Goal: Navigation & Orientation: Find specific page/section

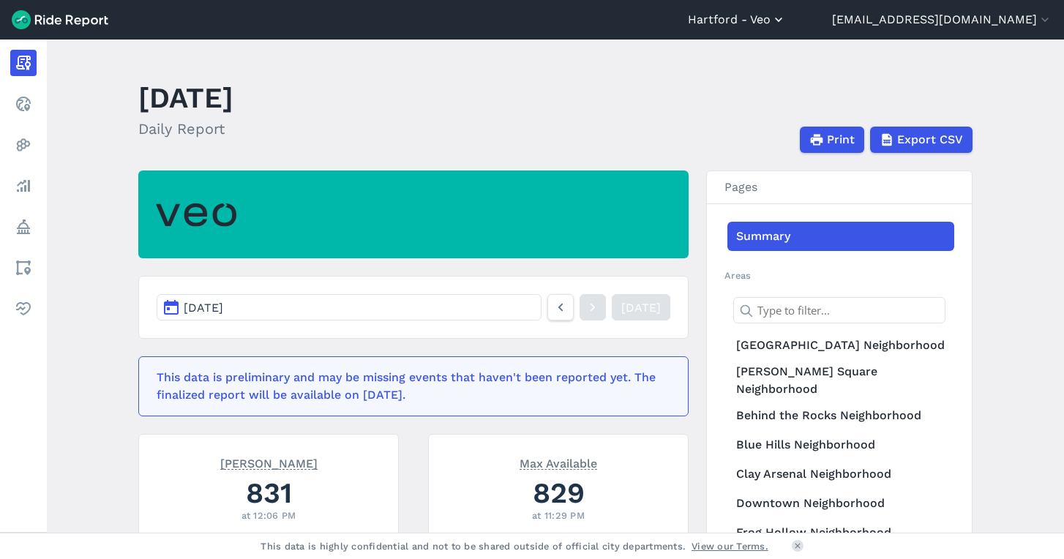
click at [786, 20] on button "Hartford - Veo" at bounding box center [737, 20] width 98 height 18
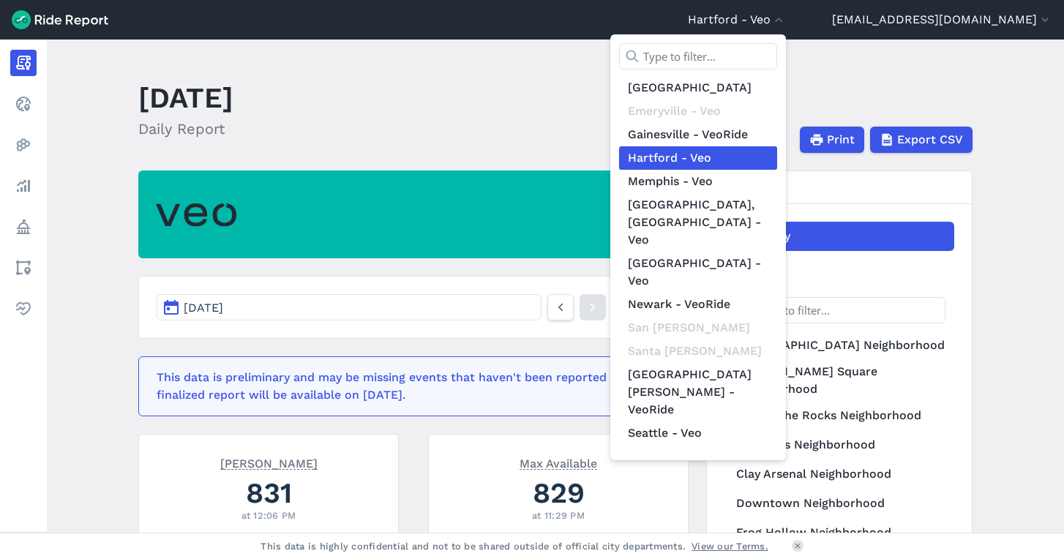
scroll to position [170, 0]
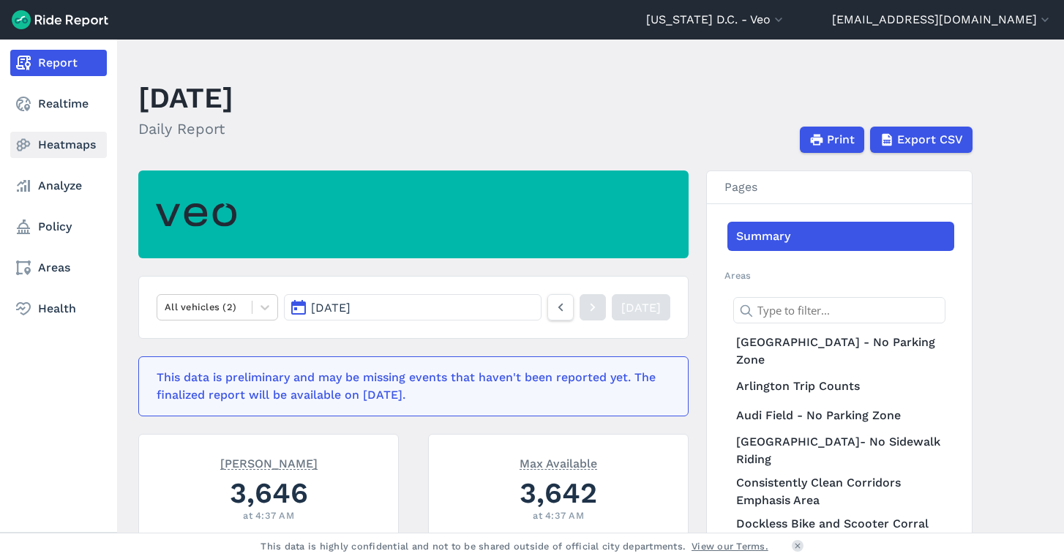
click at [52, 144] on link "Heatmaps" at bounding box center [58, 145] width 97 height 26
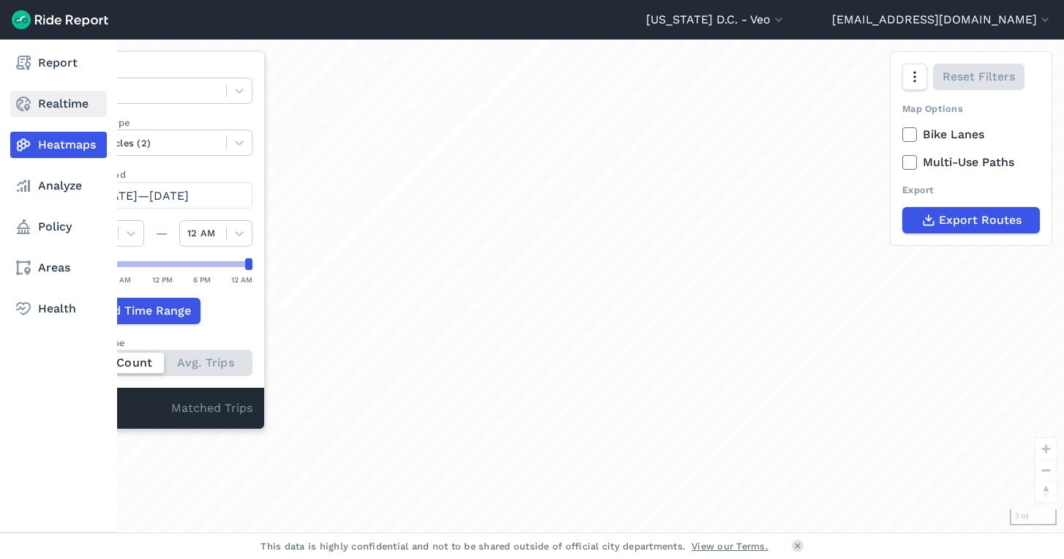
click at [65, 102] on link "Realtime" at bounding box center [58, 104] width 97 height 26
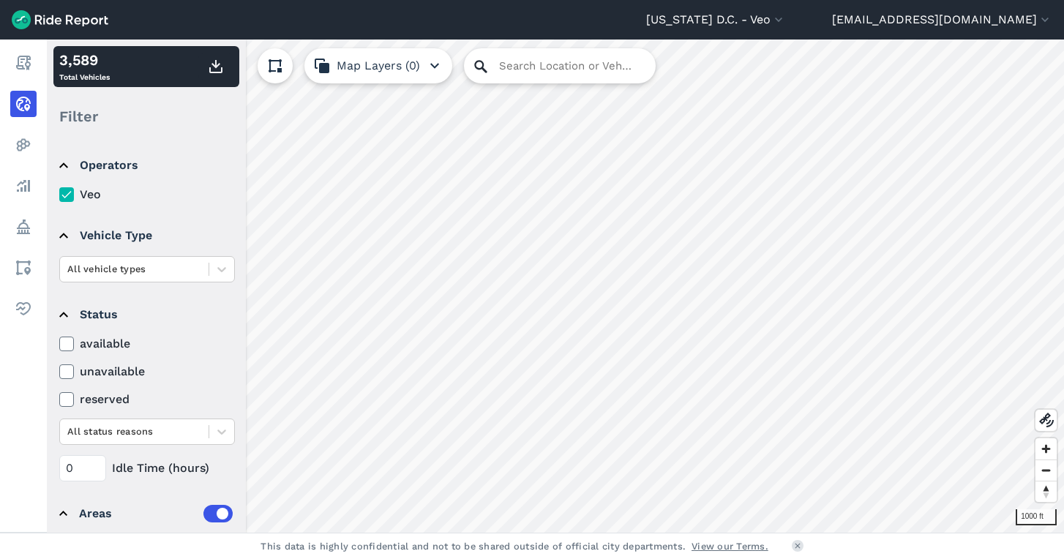
click at [476, 68] on icon at bounding box center [480, 66] width 12 height 12
click at [496, 67] on input "Search Location or Vehicles" at bounding box center [560, 65] width 192 height 35
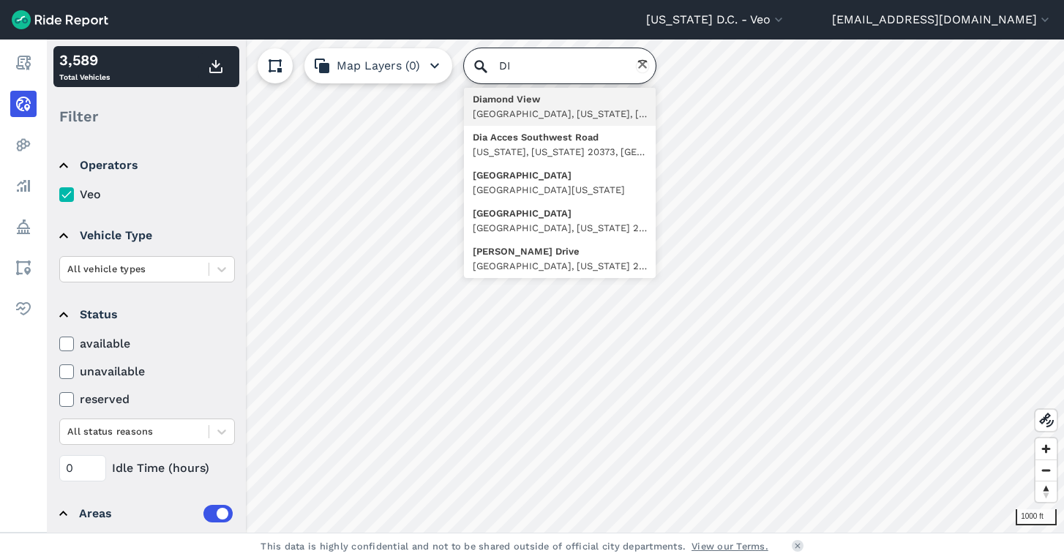
type input "D"
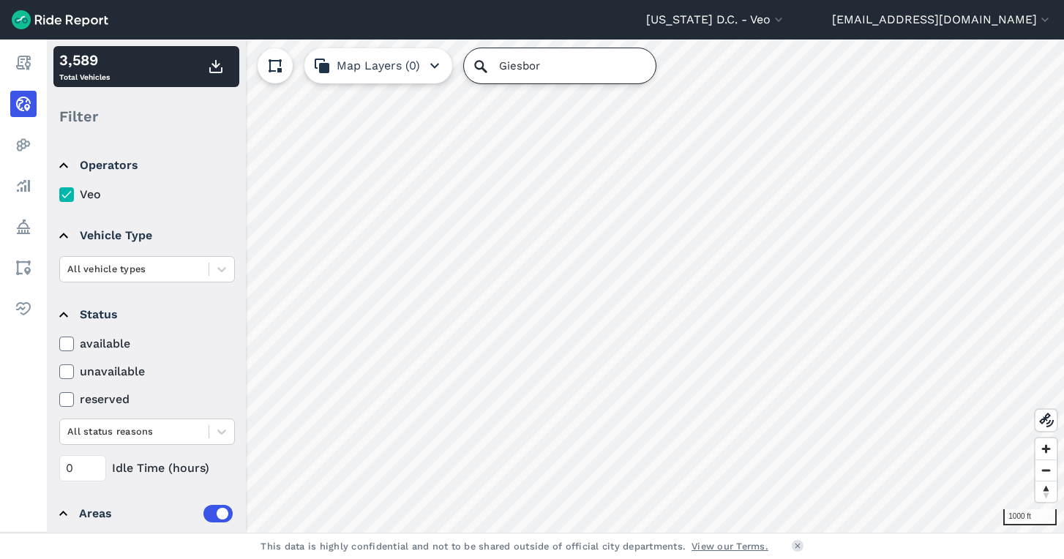
type input "Giesbor"
click at [783, 26] on button "[US_STATE] D.C. - Veo" at bounding box center [716, 20] width 140 height 18
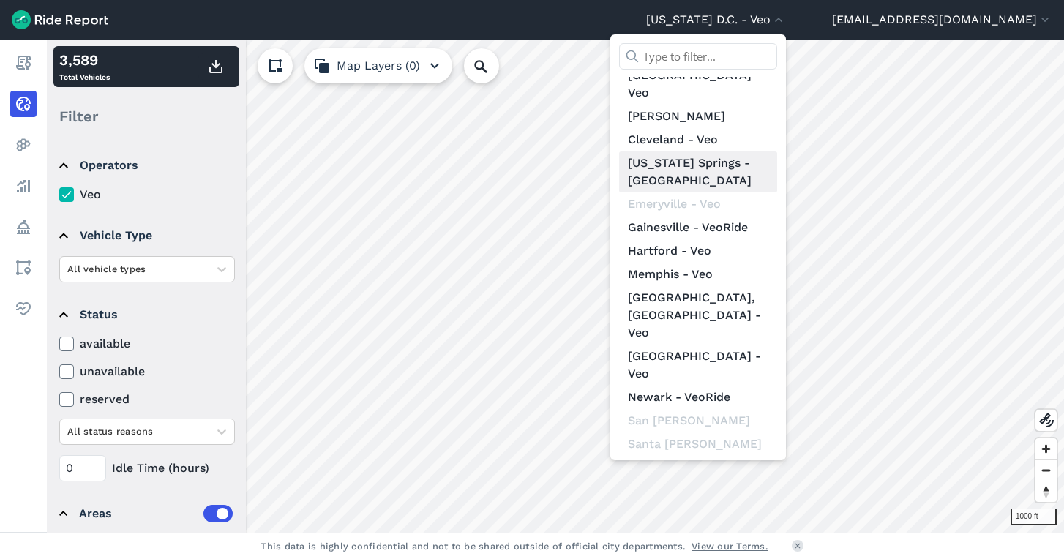
scroll to position [170, 0]
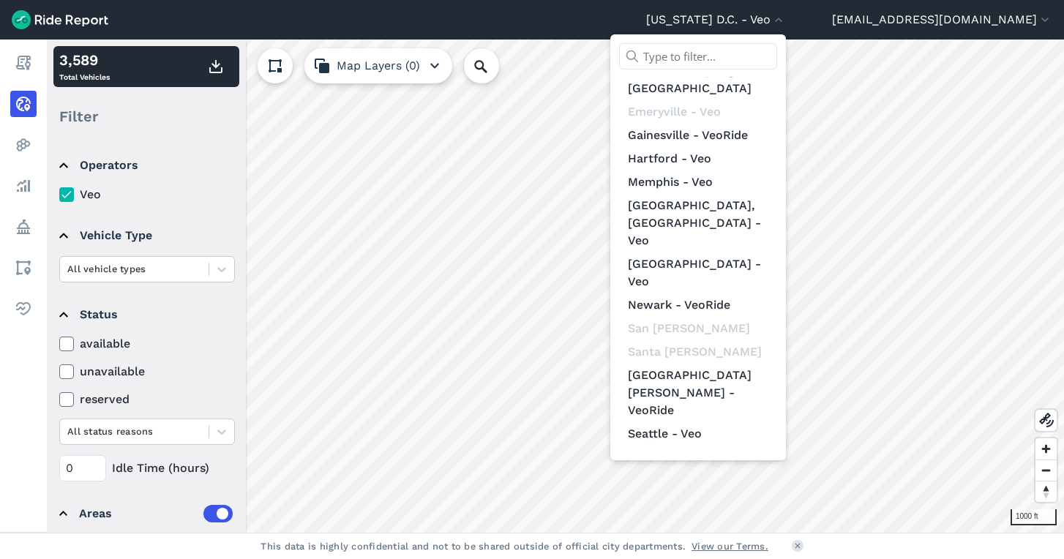
click at [751, 487] on link "The [US_STATE][GEOGRAPHIC_DATA]-Veo" at bounding box center [698, 516] width 158 height 59
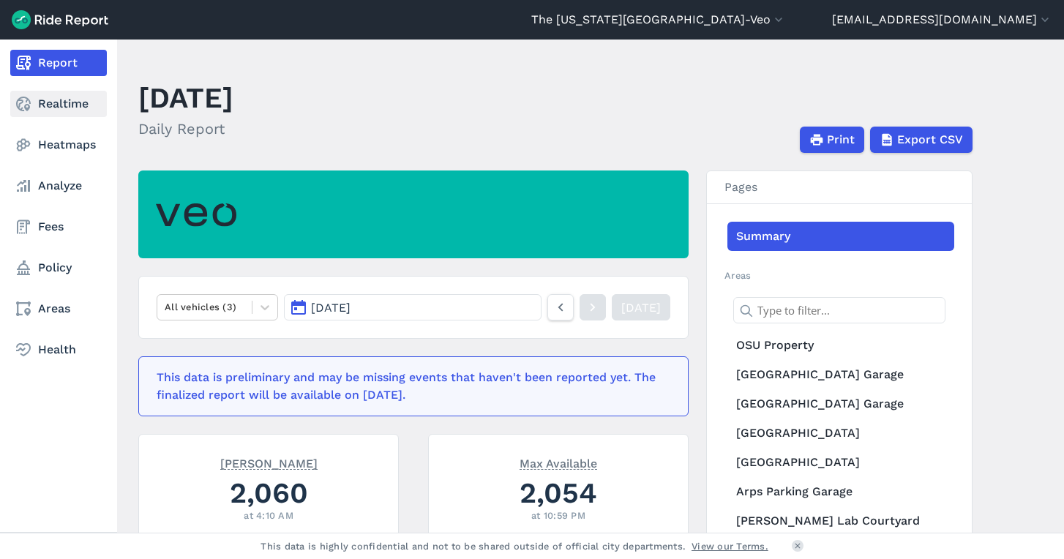
click at [51, 110] on link "Realtime" at bounding box center [58, 104] width 97 height 26
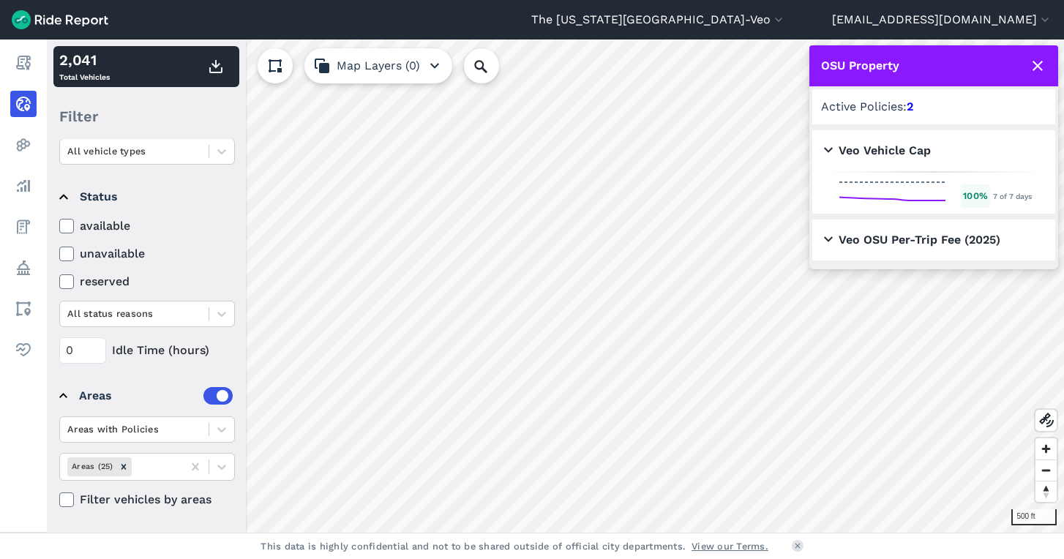
scroll to position [118, 0]
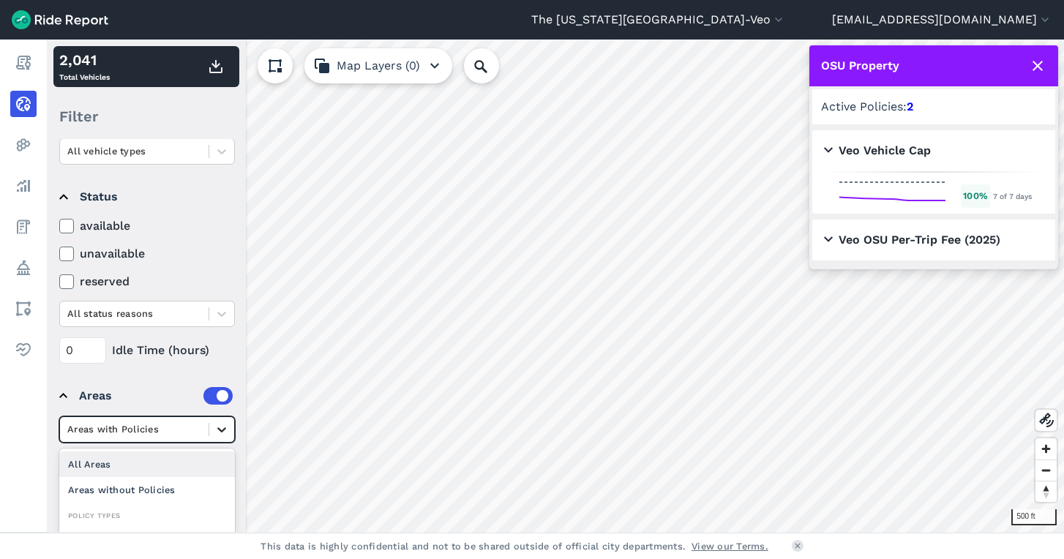
click at [214, 429] on icon at bounding box center [221, 429] width 15 height 15
click at [166, 466] on div "All Areas" at bounding box center [147, 464] width 176 height 26
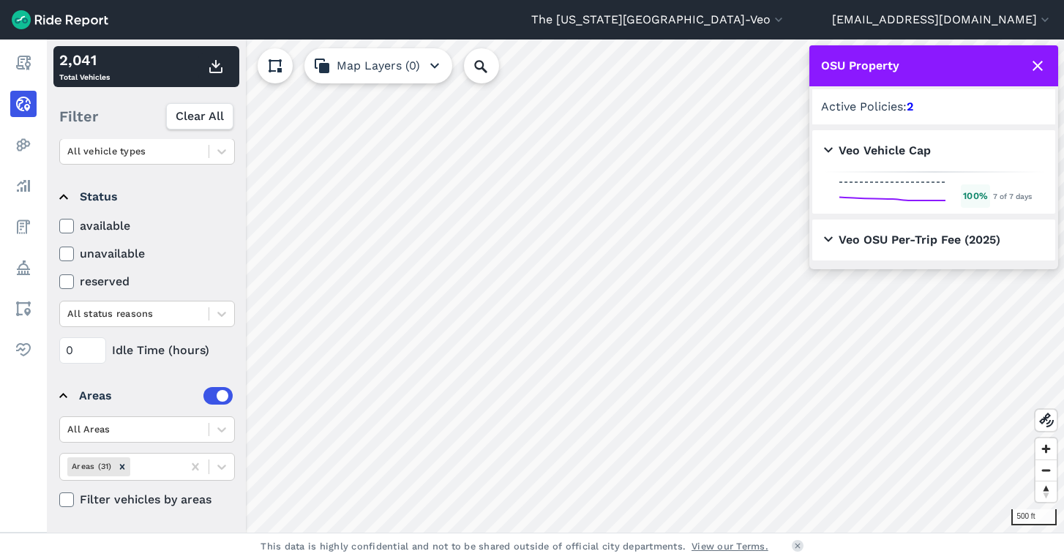
click at [1037, 70] on icon at bounding box center [1038, 66] width 18 height 18
